Goal: Task Accomplishment & Management: Manage account settings

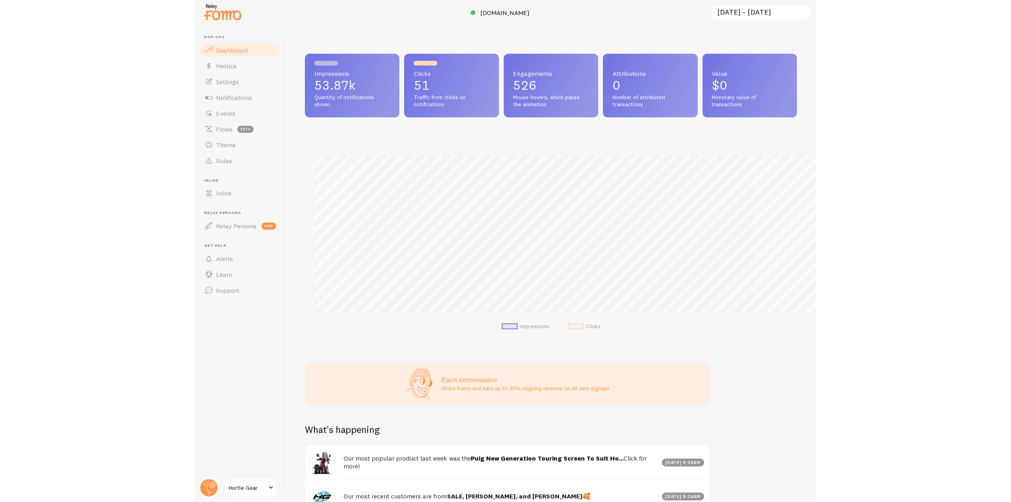
scroll to position [207, 876]
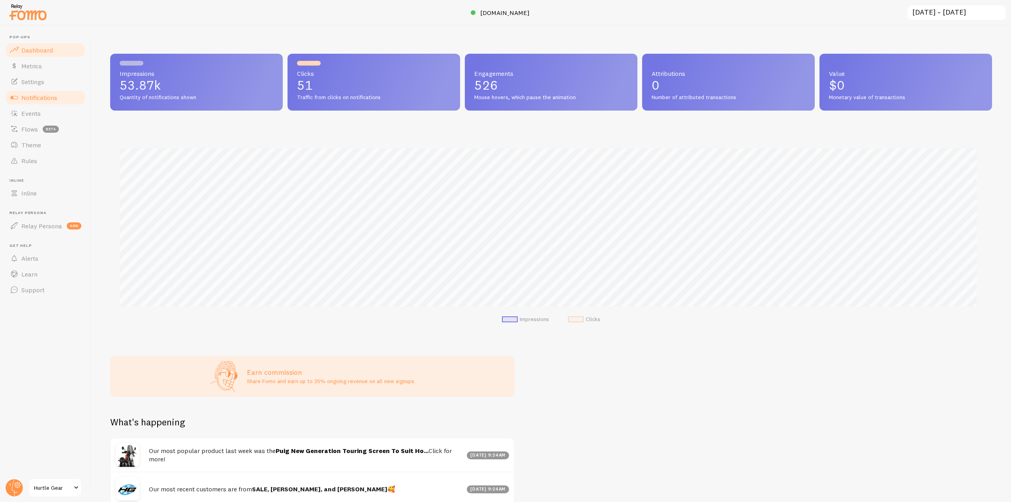
click at [56, 96] on span "Notifications" at bounding box center [39, 98] width 36 height 8
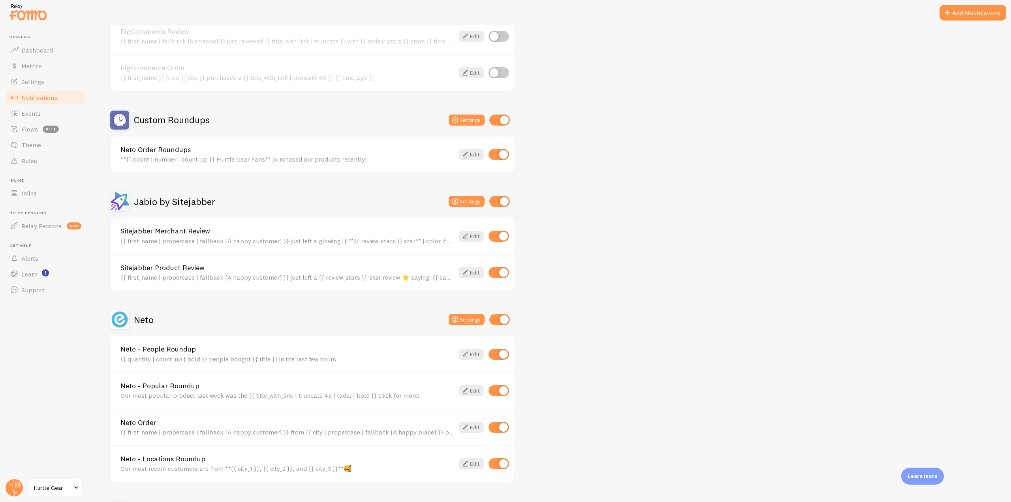
scroll to position [391, 0]
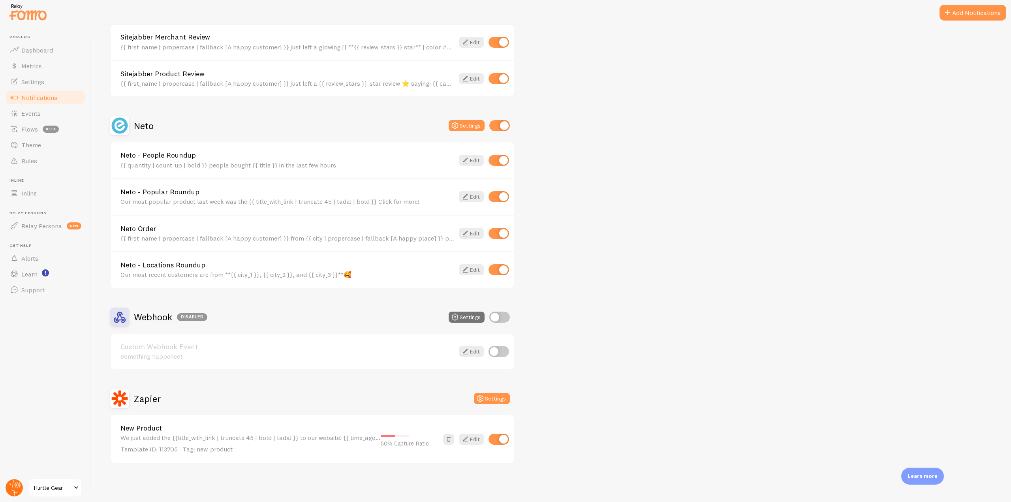
click at [11, 486] on circle at bounding box center [14, 487] width 17 height 17
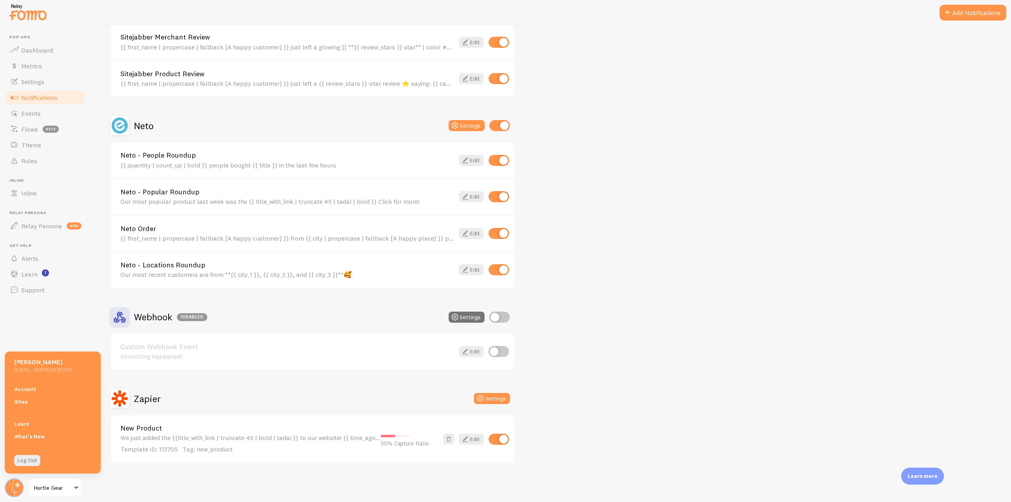
click at [33, 382] on div "Account Sites" at bounding box center [53, 395] width 96 height 35
click at [37, 394] on link "Account" at bounding box center [53, 389] width 96 height 13
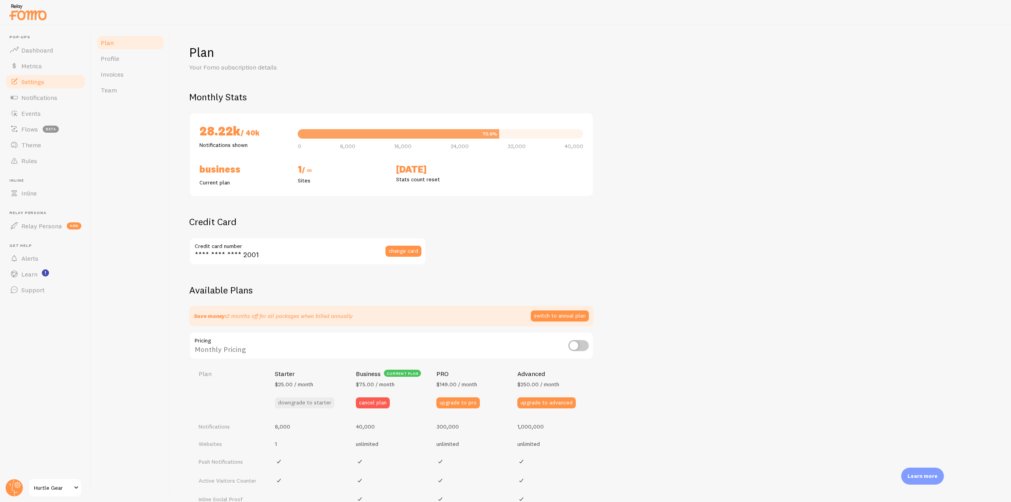
click at [41, 80] on span "Settings" at bounding box center [32, 82] width 23 height 8
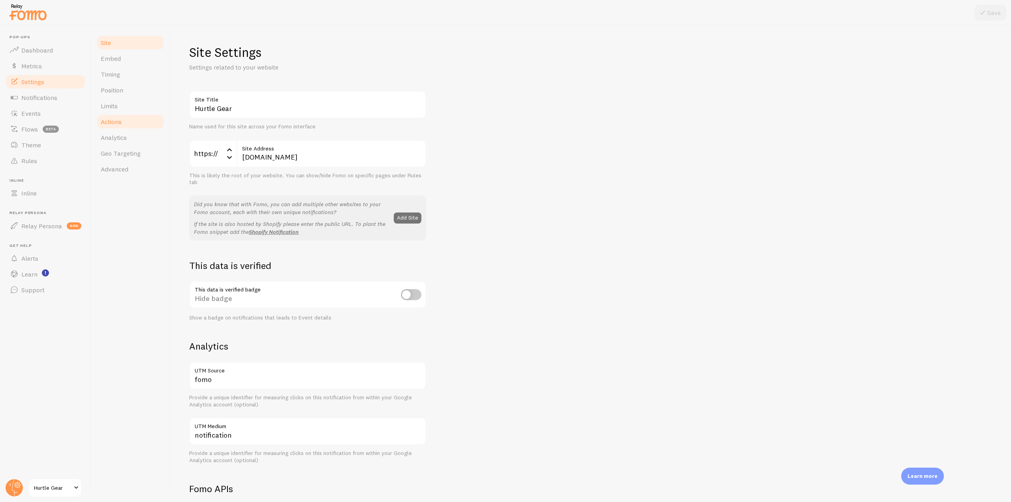
click at [125, 114] on link "Actions" at bounding box center [130, 122] width 69 height 16
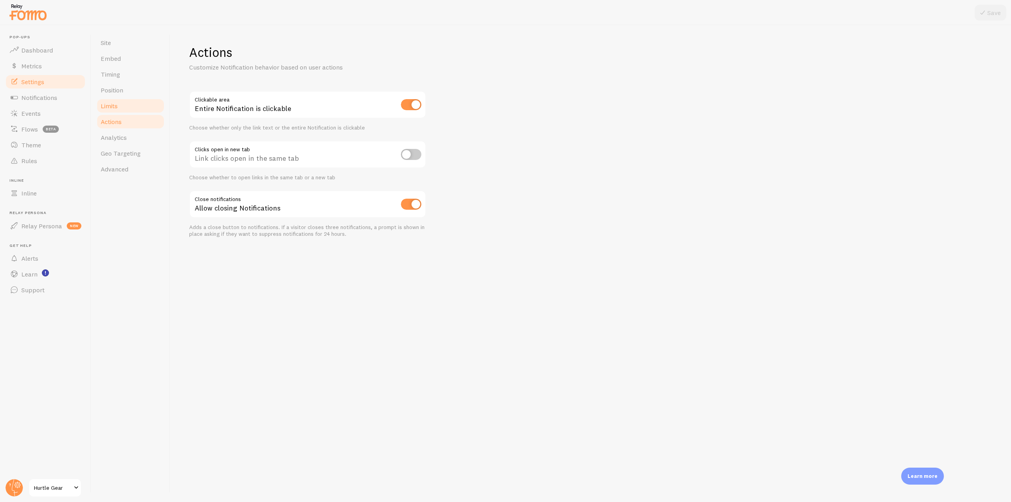
click at [127, 106] on link "Limits" at bounding box center [130, 106] width 69 height 16
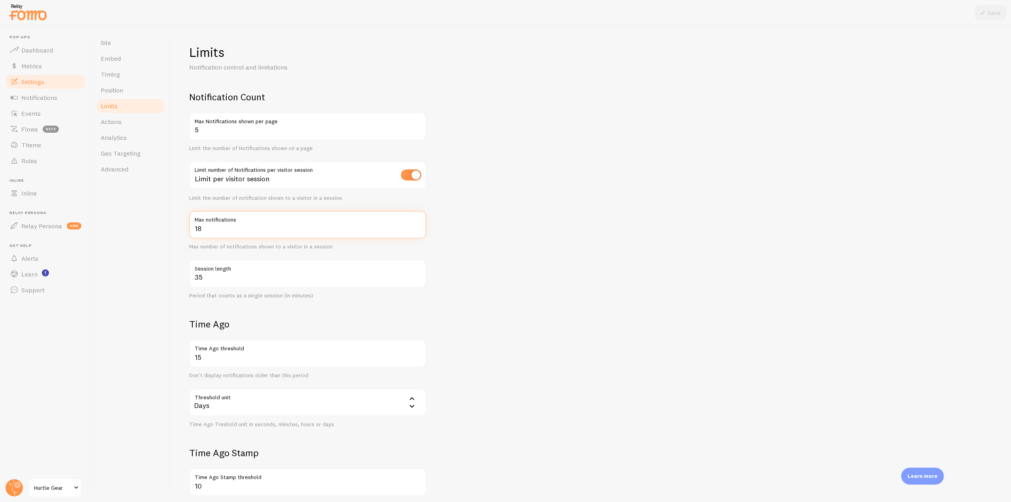
drag, startPoint x: 212, startPoint y: 232, endPoint x: 189, endPoint y: 229, distance: 23.1
click at [189, 229] on input "18" at bounding box center [307, 225] width 237 height 28
type input "10"
drag, startPoint x: 202, startPoint y: 130, endPoint x: 180, endPoint y: 130, distance: 22.1
click at [180, 130] on div "Limits Notification control and limitations Notification Count 5 Max Notificati…" at bounding box center [590, 263] width 841 height 477
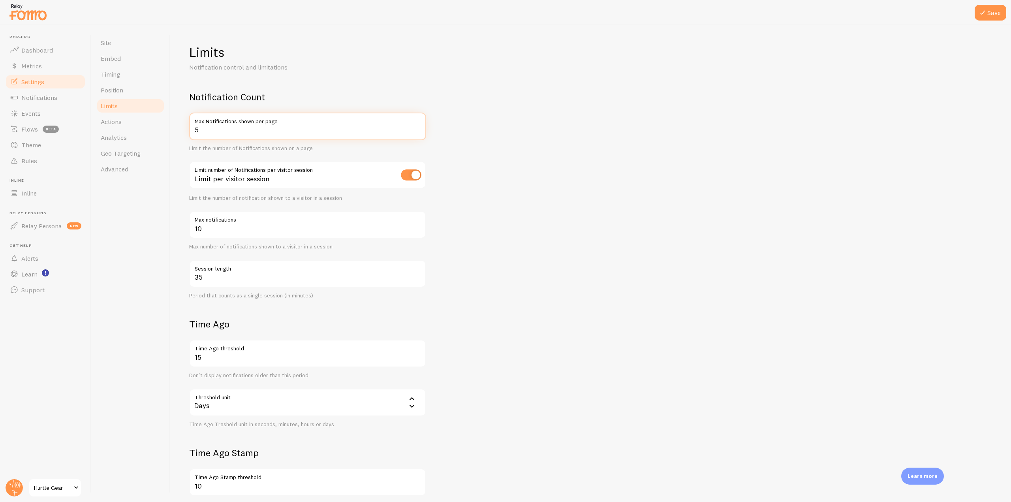
type input "3"
type input "4"
click at [621, 10] on button "Save" at bounding box center [991, 13] width 32 height 16
click at [38, 117] on link "Events" at bounding box center [45, 113] width 81 height 16
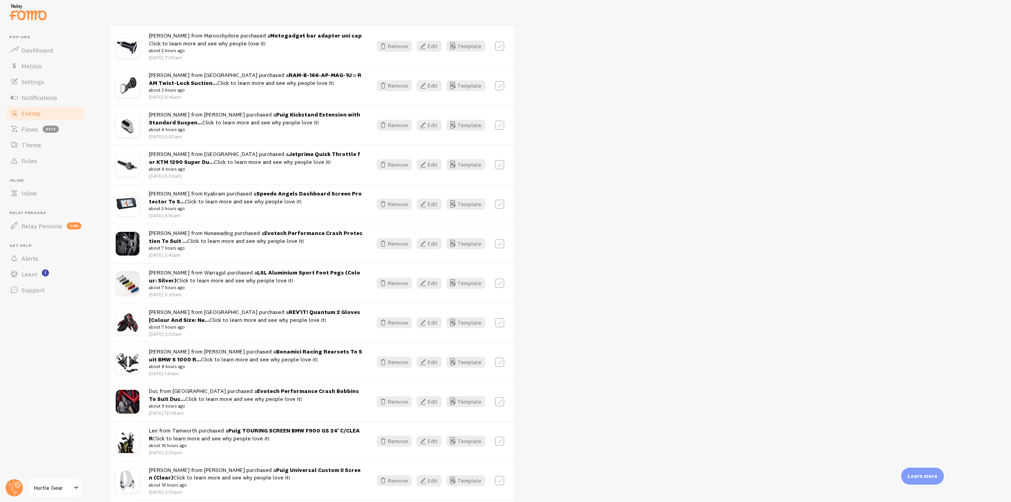
scroll to position [919, 0]
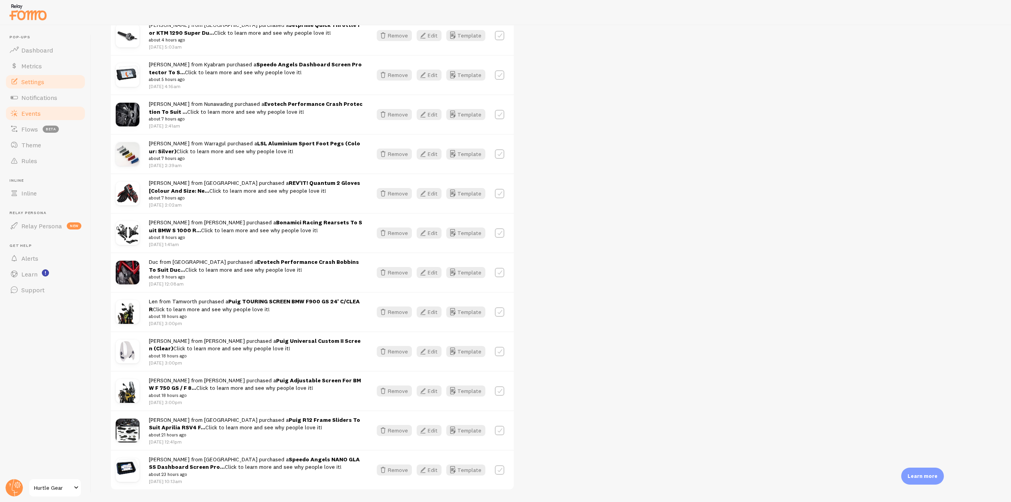
click at [41, 81] on span "Settings" at bounding box center [32, 82] width 23 height 8
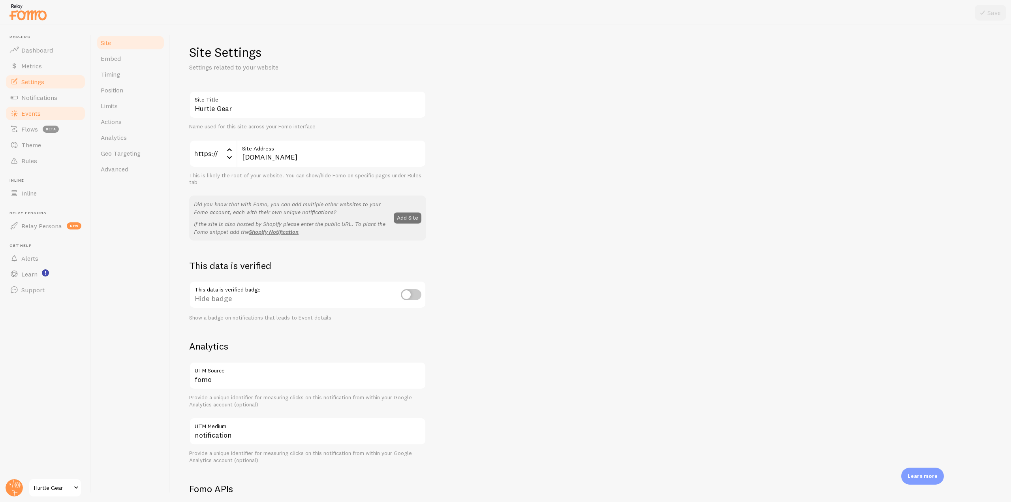
click at [44, 111] on link "Events" at bounding box center [45, 113] width 81 height 16
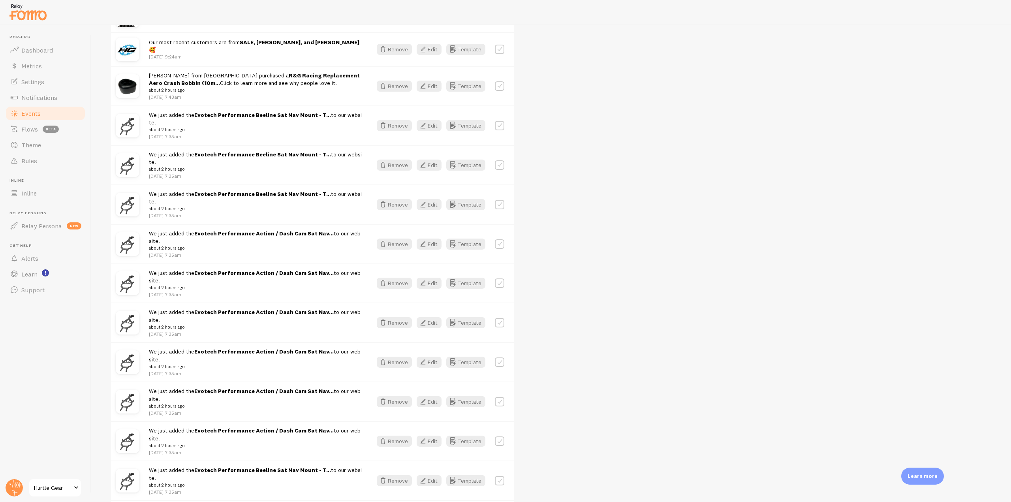
scroll to position [435, 0]
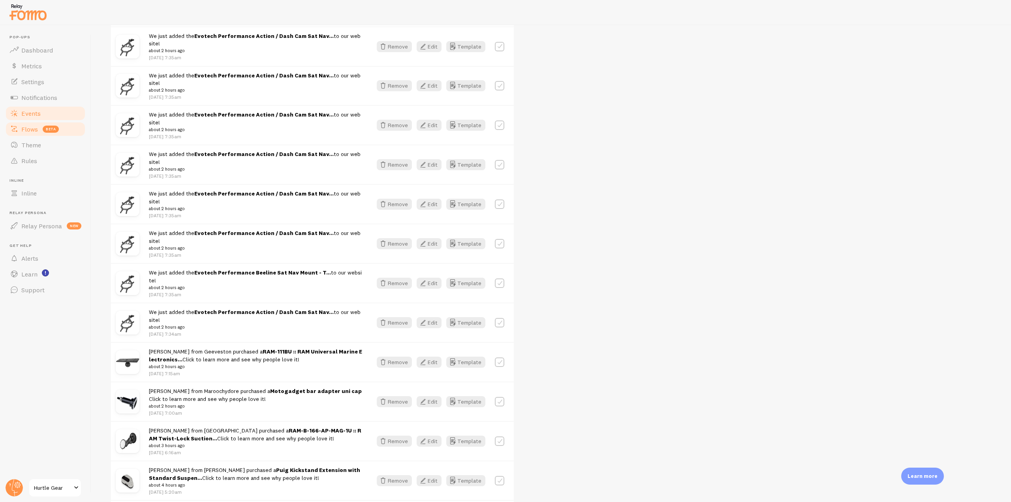
click at [37, 132] on span "Flows" at bounding box center [29, 129] width 17 height 8
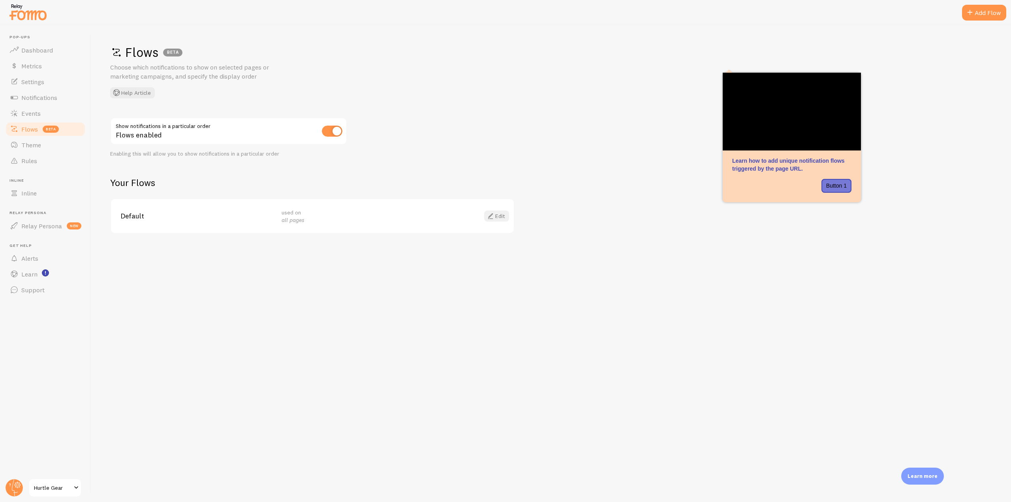
click at [495, 218] on link "Edit" at bounding box center [496, 216] width 25 height 11
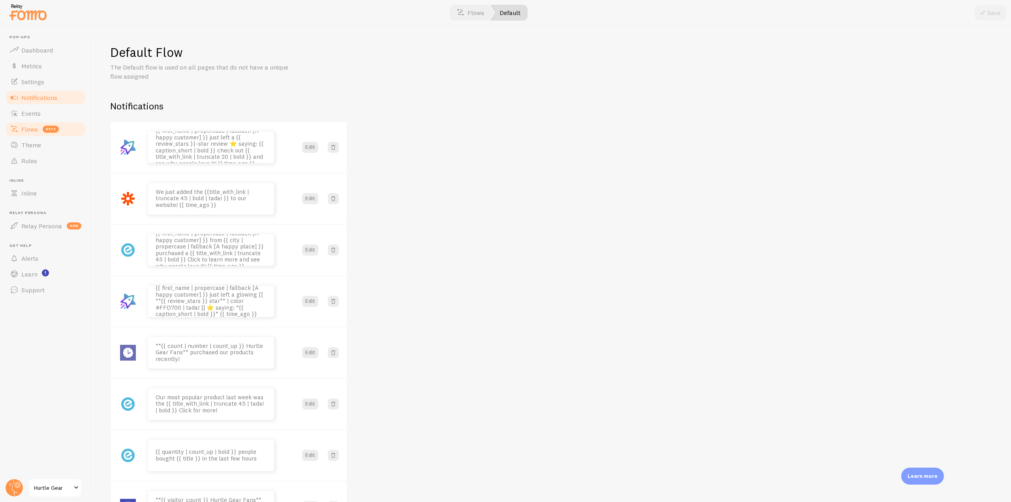
click at [42, 94] on span "Notifications" at bounding box center [39, 98] width 36 height 8
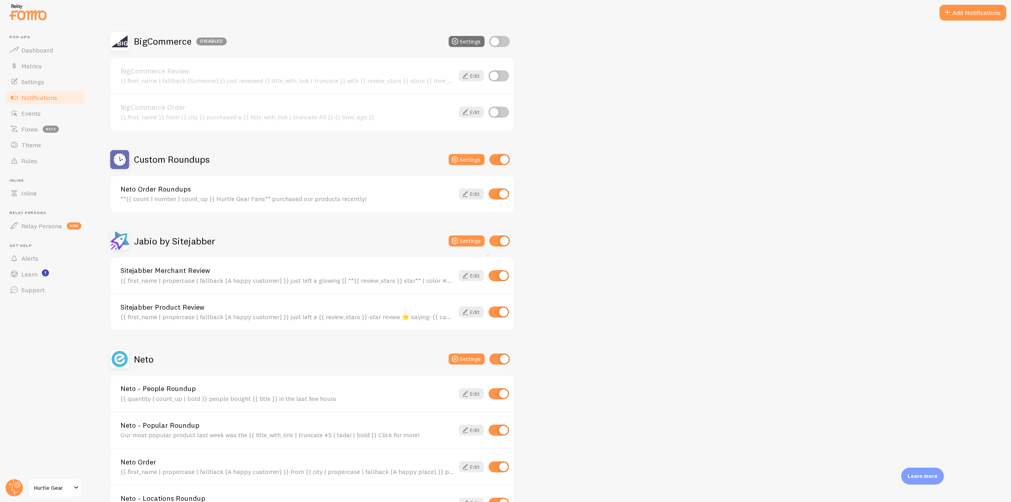
scroll to position [198, 0]
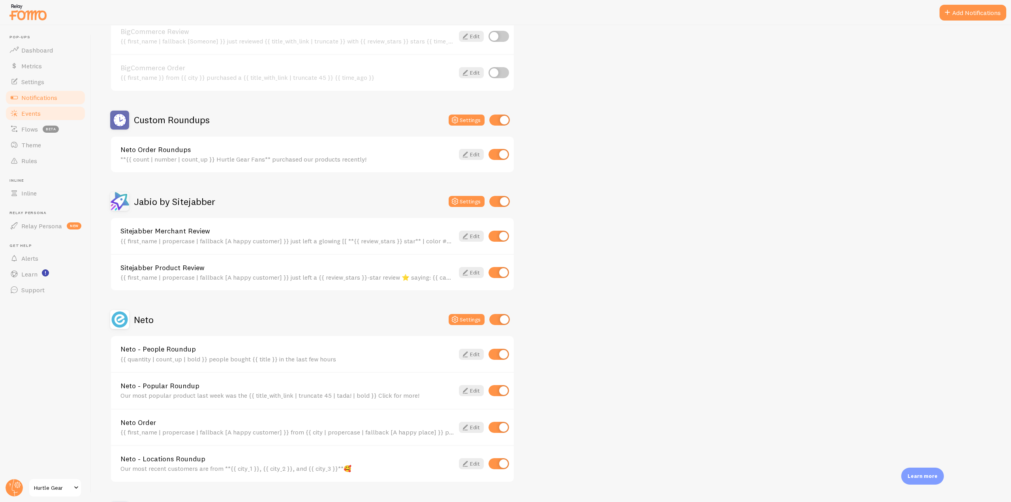
click at [32, 120] on link "Events" at bounding box center [45, 113] width 81 height 16
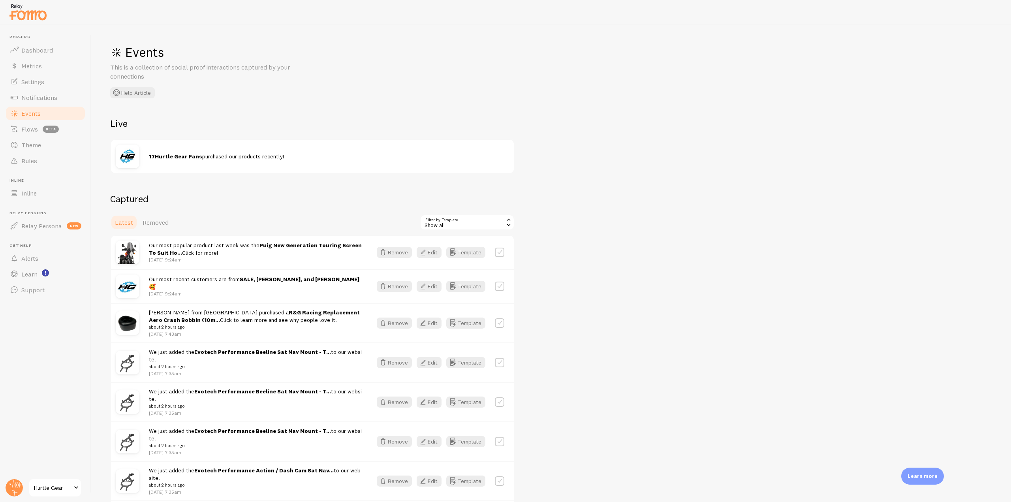
click at [482, 224] on div "Show all" at bounding box center [467, 222] width 95 height 16
click at [40, 130] on link "Flows beta" at bounding box center [45, 129] width 81 height 16
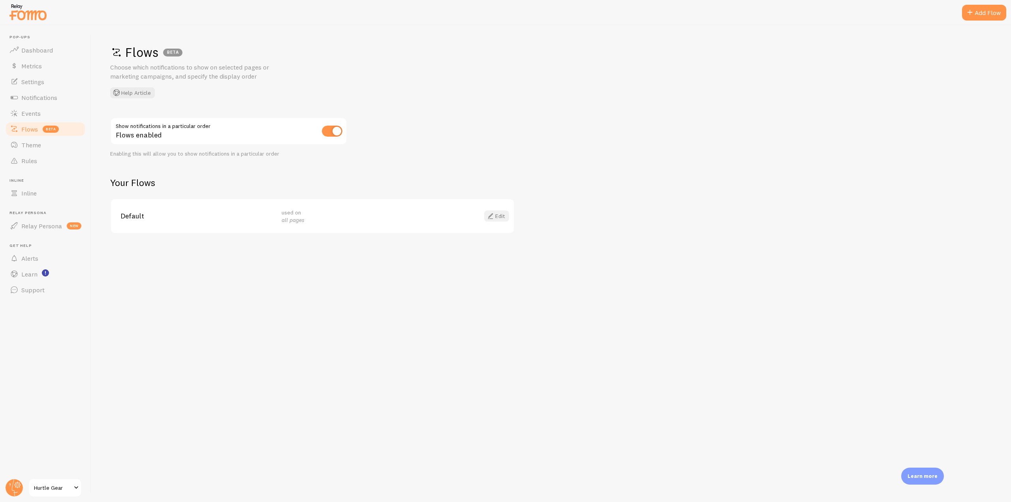
click at [493, 218] on span at bounding box center [490, 215] width 9 height 9
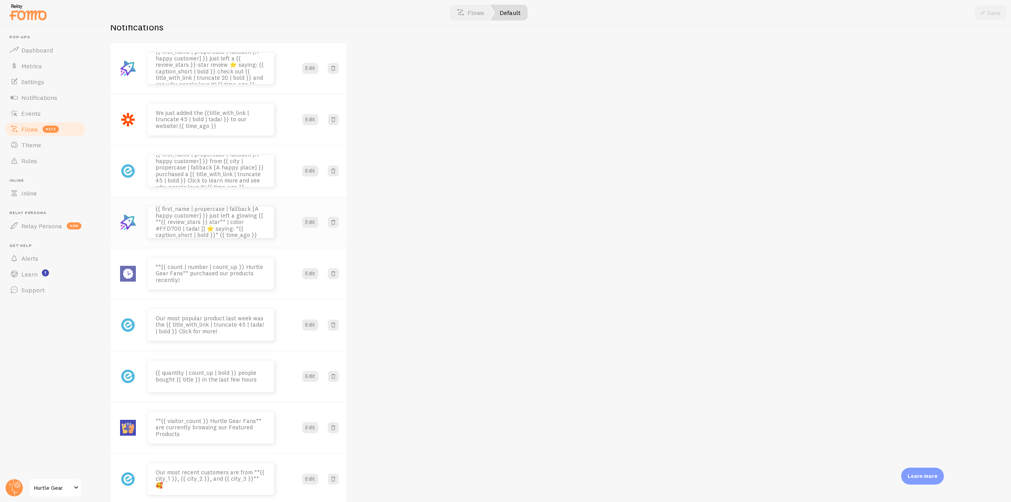
scroll to position [145, 0]
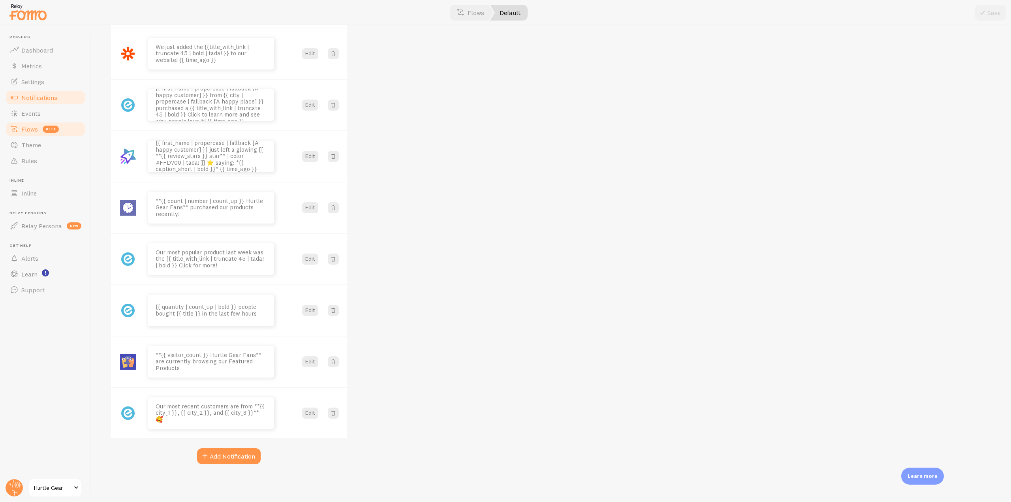
click at [54, 99] on span "Notifications" at bounding box center [39, 98] width 36 height 8
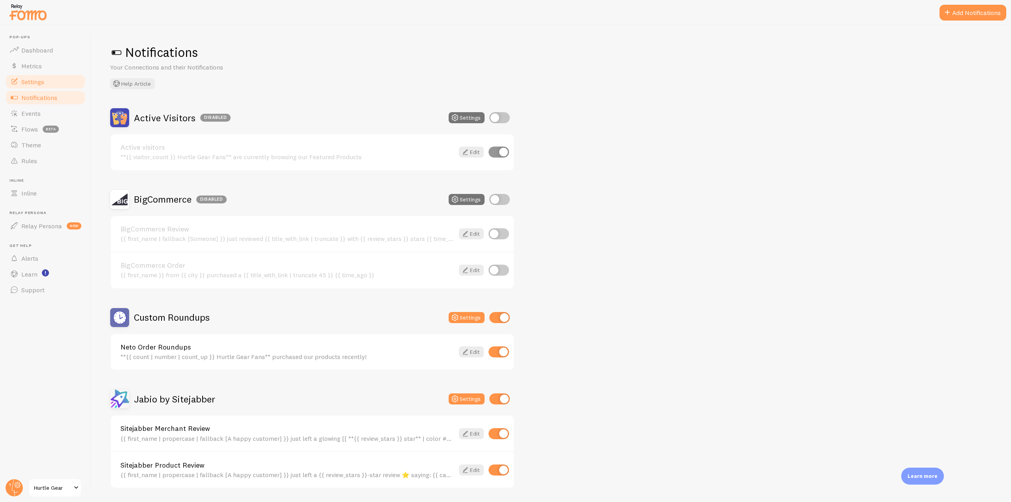
click at [54, 83] on link "Settings" at bounding box center [45, 82] width 81 height 16
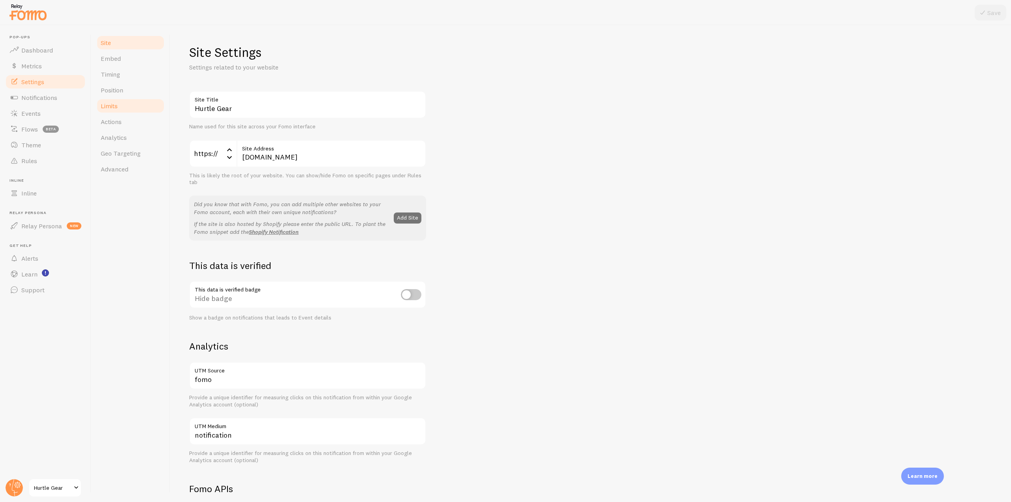
click at [117, 104] on span "Limits" at bounding box center [109, 106] width 17 height 8
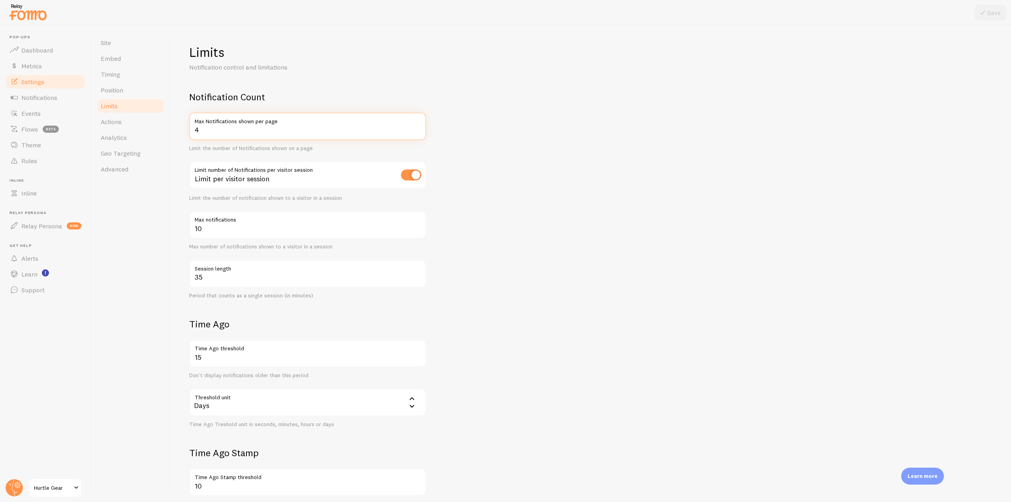
drag, startPoint x: 207, startPoint y: 133, endPoint x: 177, endPoint y: 132, distance: 30.4
click at [177, 132] on div "Limits Notification control and limitations Notification Count 4 Max Notificati…" at bounding box center [590, 263] width 841 height 477
type input "5"
click at [621, 18] on button "Save" at bounding box center [991, 13] width 32 height 16
click at [37, 98] on span "Notifications" at bounding box center [39, 98] width 36 height 8
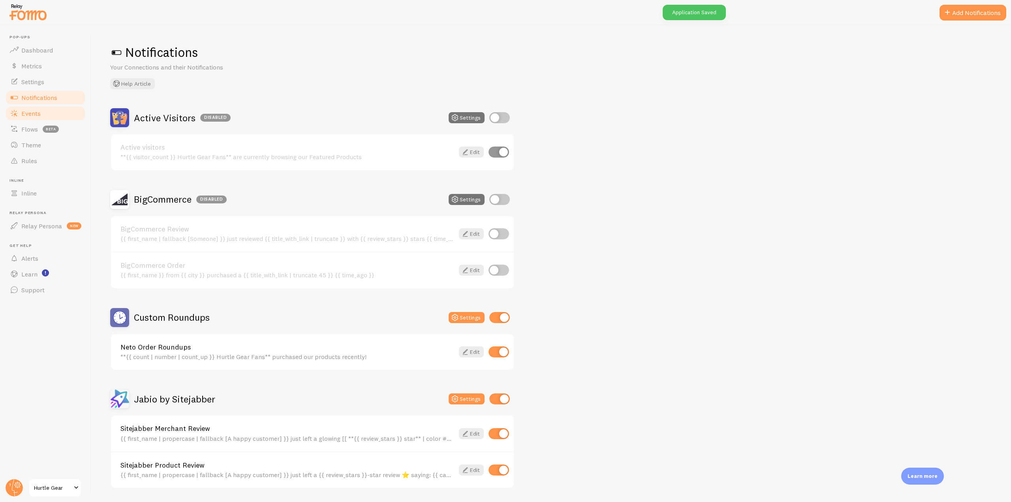
click at [46, 111] on link "Events" at bounding box center [45, 113] width 81 height 16
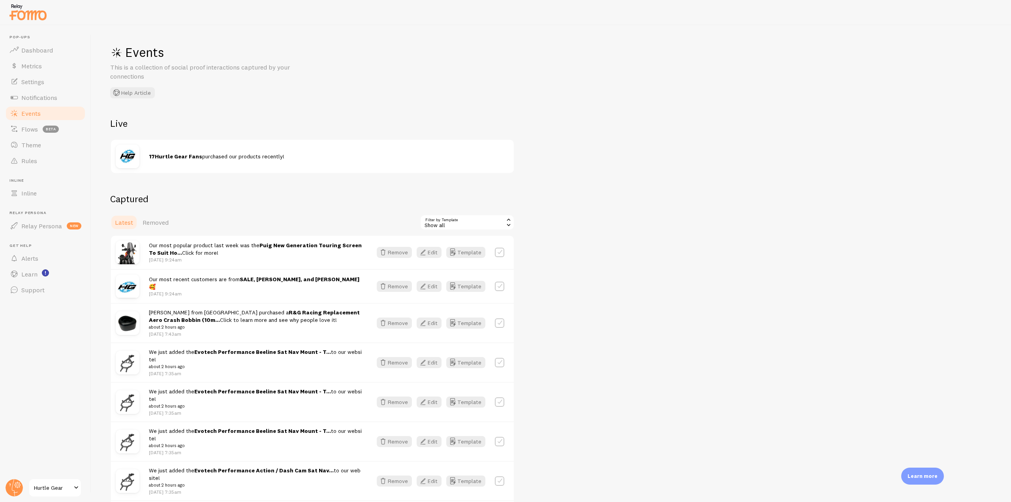
click at [473, 222] on div "Show all" at bounding box center [467, 222] width 95 height 16
